Goal: Check status: Check status

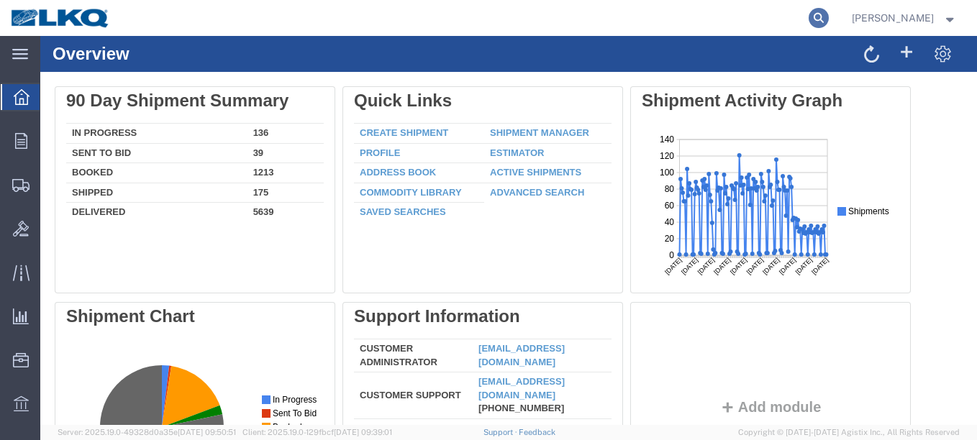
click at [808, 19] on icon at bounding box center [818, 18] width 20 height 20
paste input "56441200"
type input "56441200"
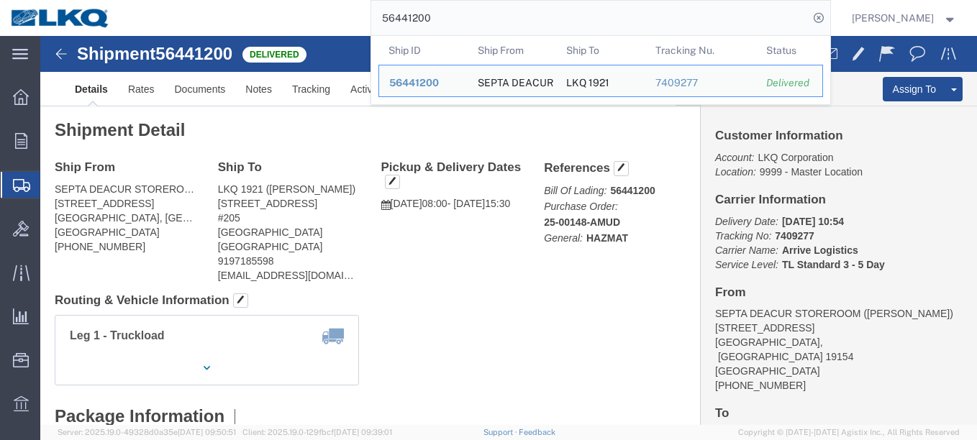
click div "Leg 1 - Truckload Vehicle 1: Standard Dry Van (53 Feet) Number of trucks: 1"
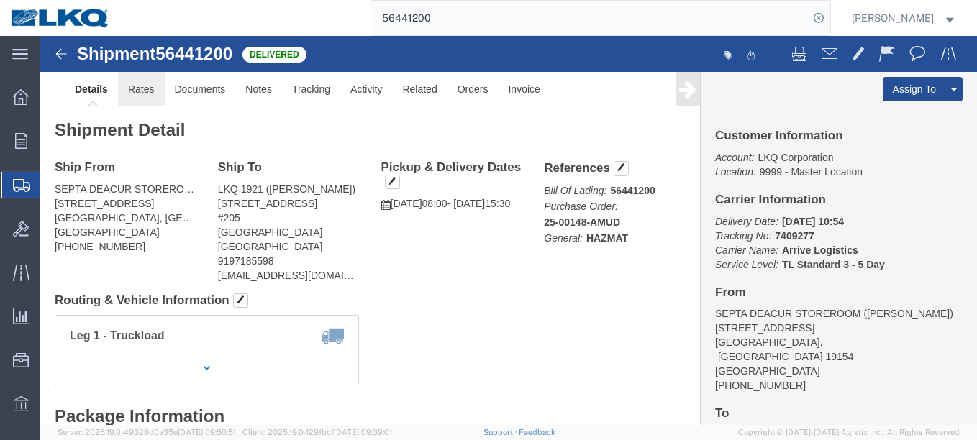
drag, startPoint x: 106, startPoint y: 55, endPoint x: 109, endPoint y: 70, distance: 15.4
click link "Rates"
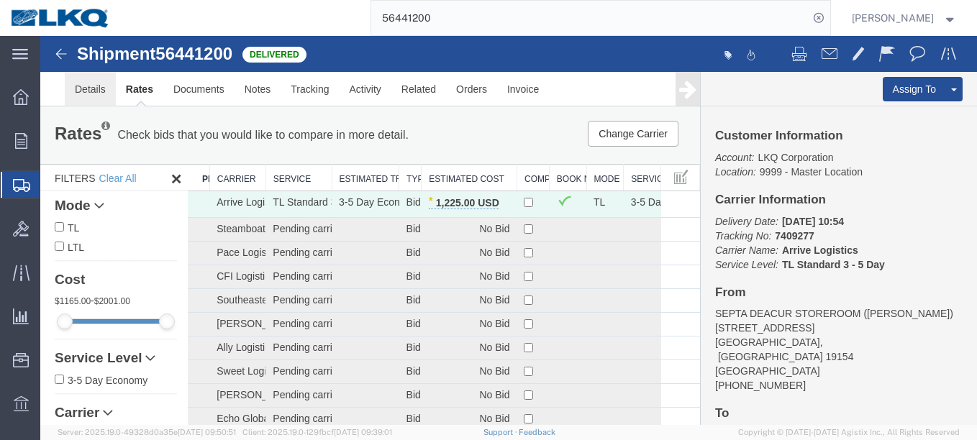
click at [100, 83] on link "Details" at bounding box center [90, 89] width 51 height 35
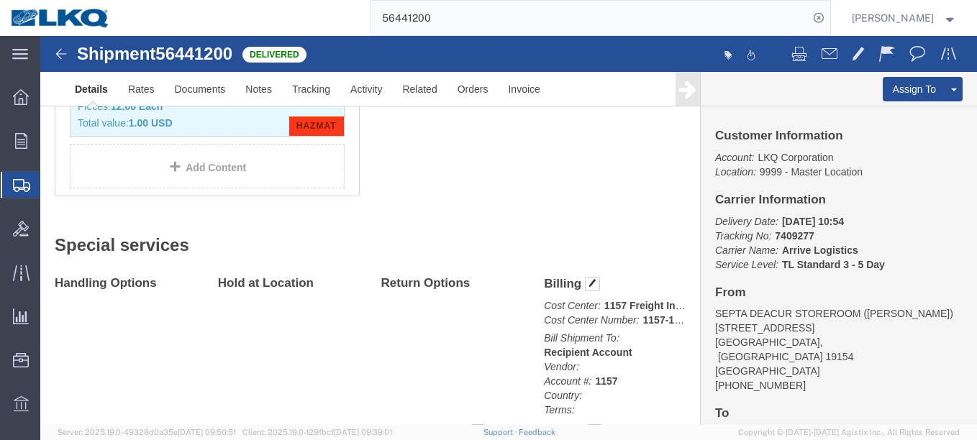
scroll to position [575, 0]
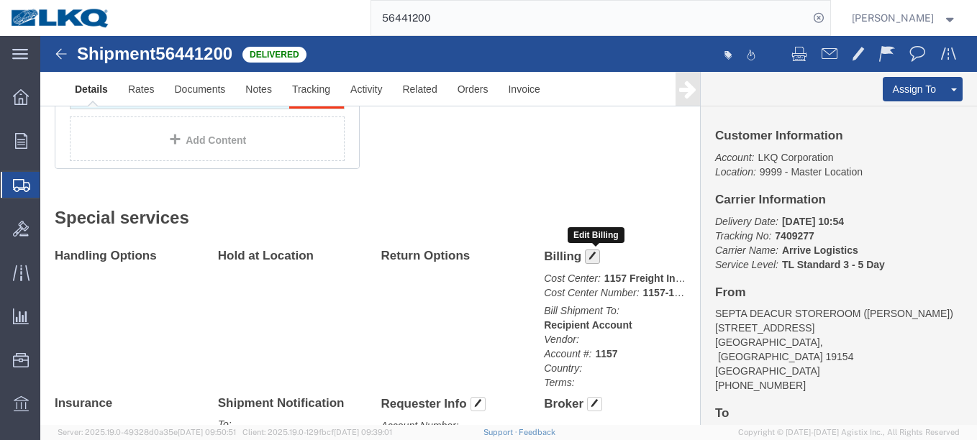
click span "button"
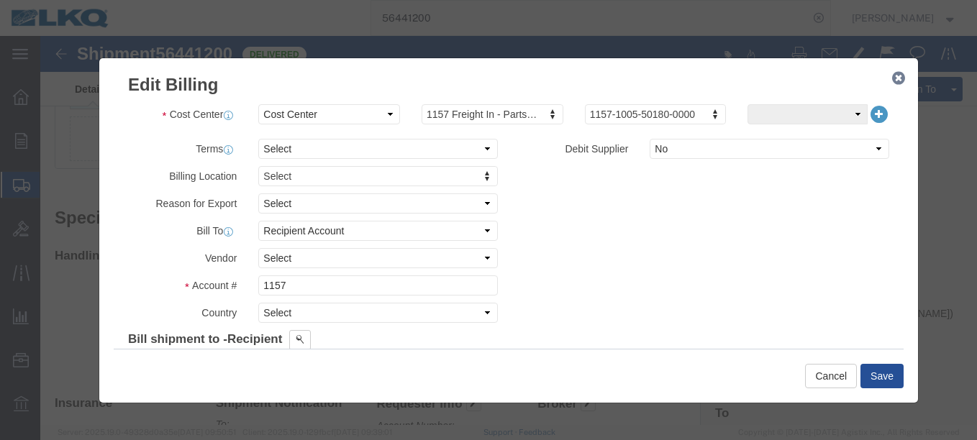
click icon "button"
